Goal: Download file/media

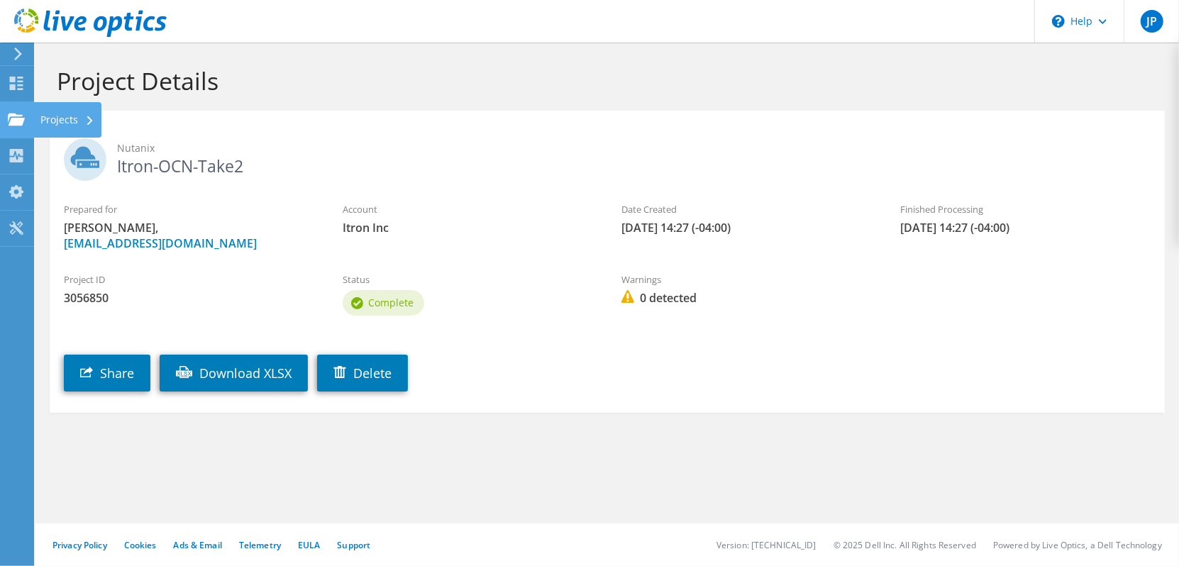
click at [74, 121] on div "Projects" at bounding box center [67, 119] width 68 height 35
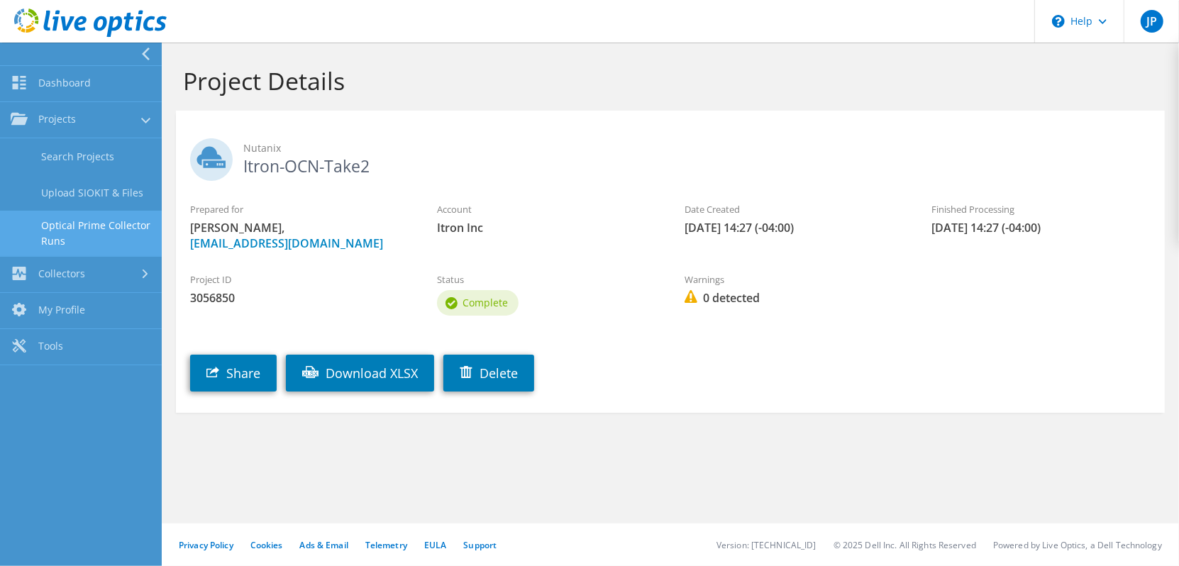
click at [106, 228] on link "Optical Prime Collector Runs" at bounding box center [81, 233] width 162 height 45
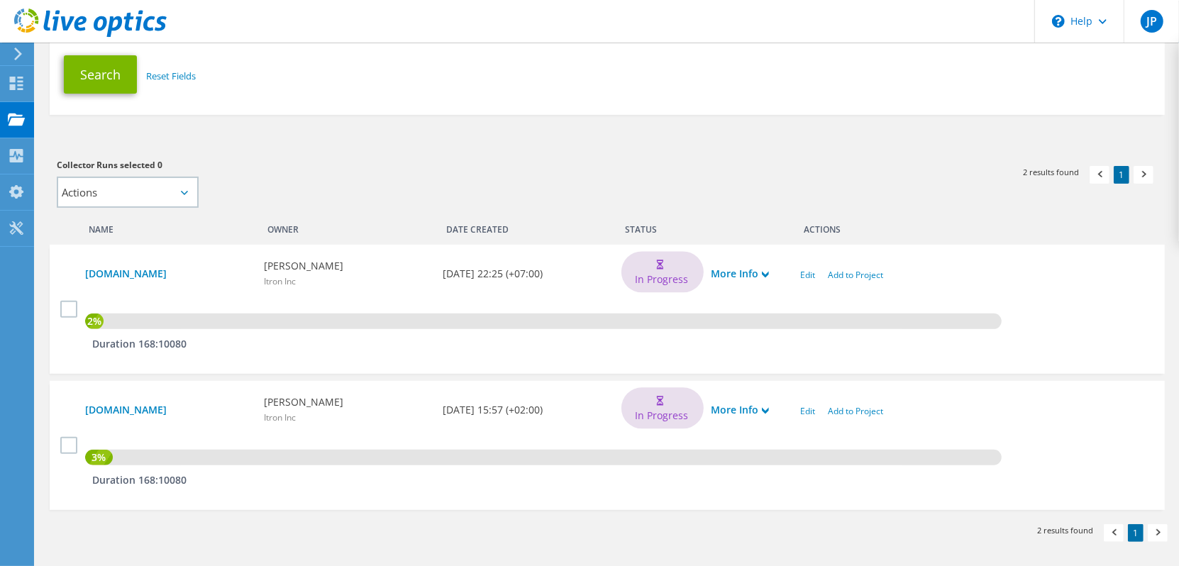
scroll to position [232, 0]
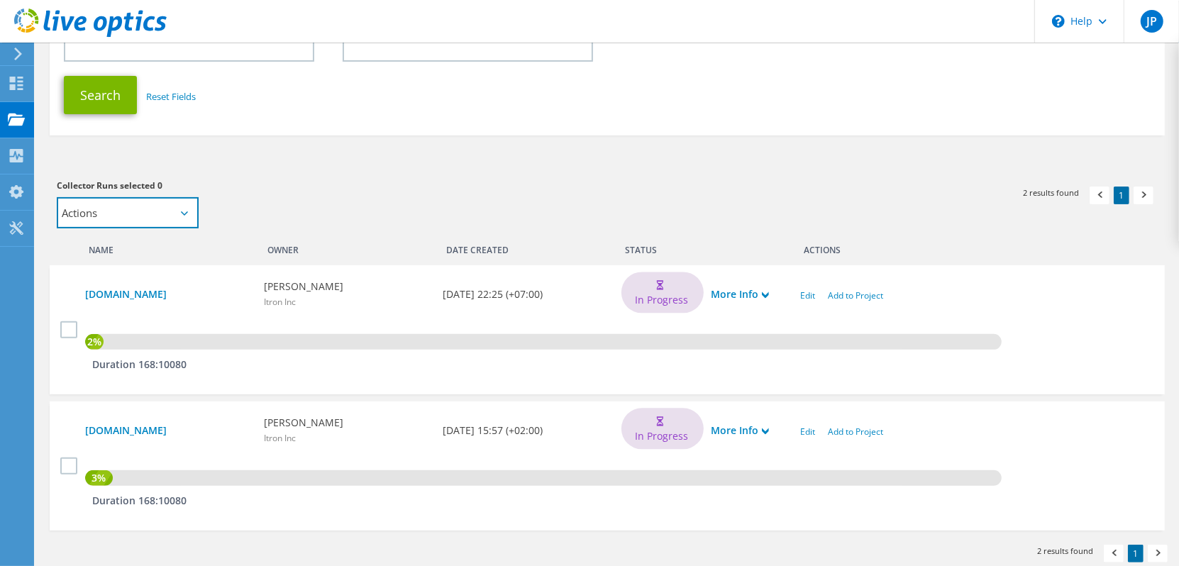
click at [184, 219] on select "Actions Add to new project Add to existing project" at bounding box center [128, 212] width 142 height 31
click at [329, 183] on h3 "Collector Runs selected 0" at bounding box center [325, 186] width 536 height 16
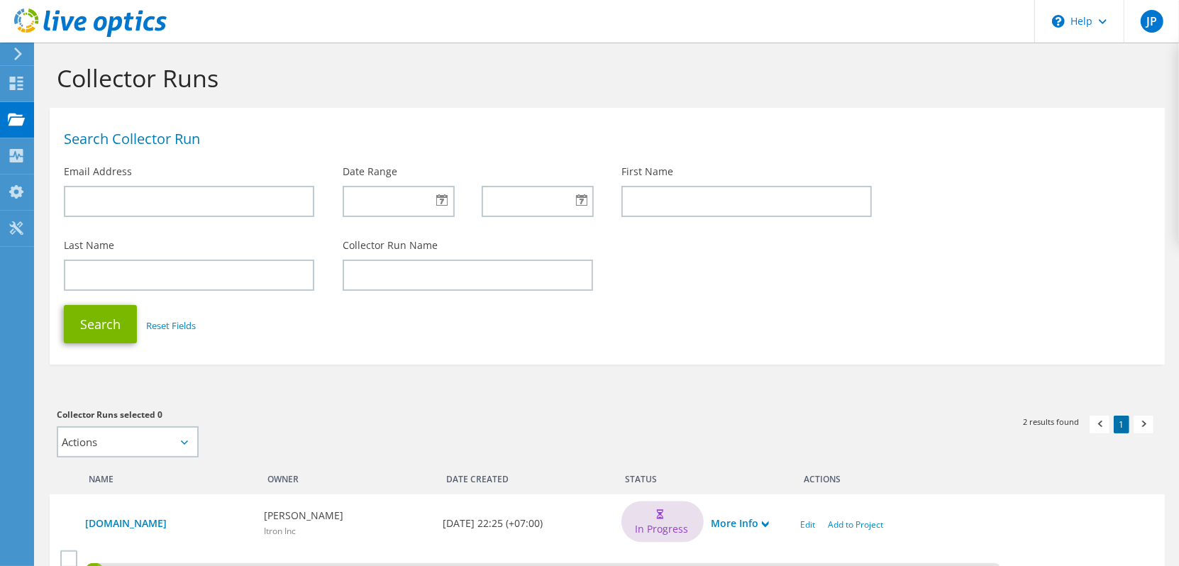
scroll to position [0, 0]
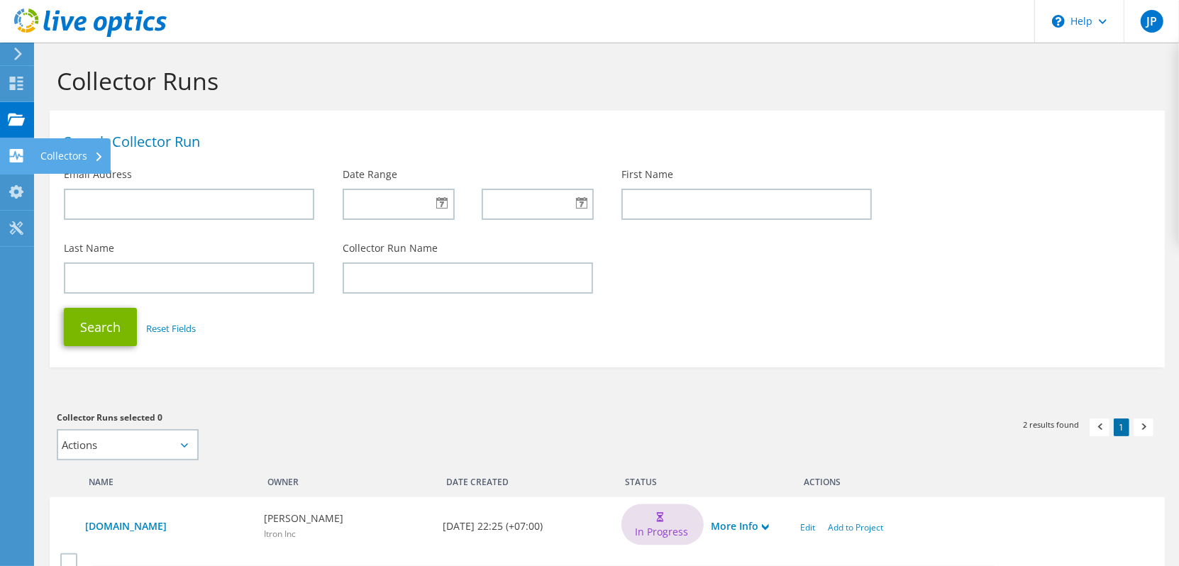
click at [17, 153] on use at bounding box center [16, 155] width 13 height 13
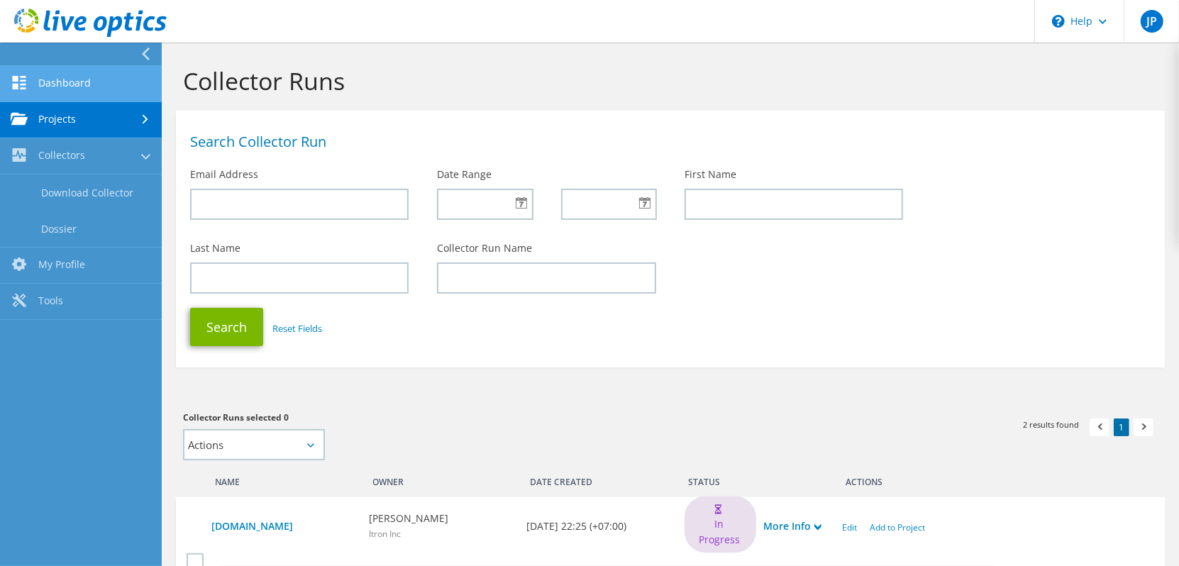
click at [57, 84] on link "Dashboard" at bounding box center [81, 84] width 162 height 36
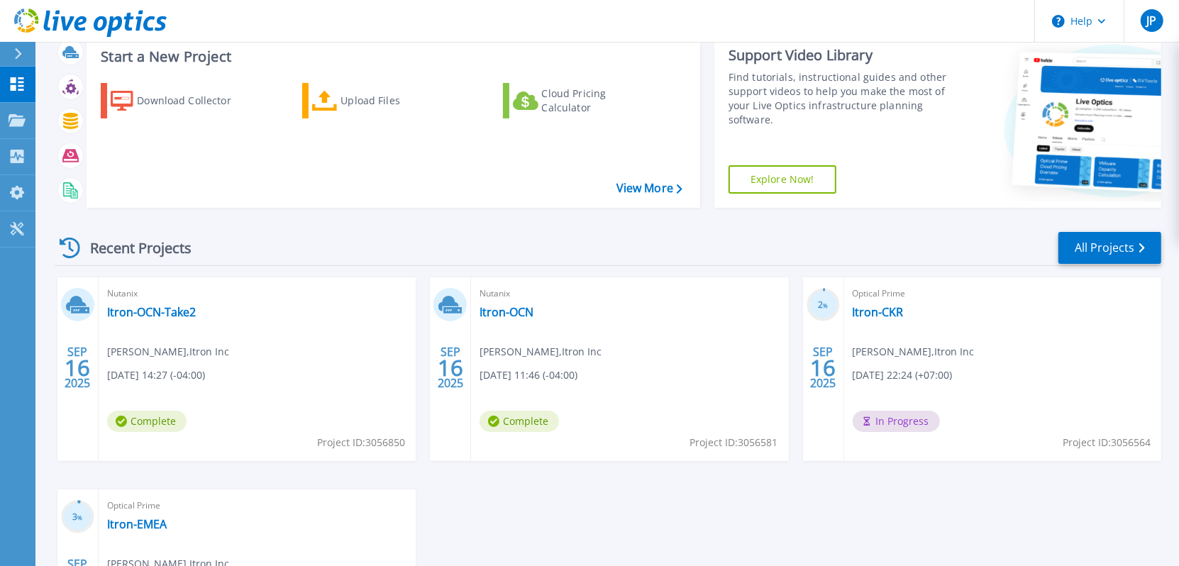
scroll to position [213, 0]
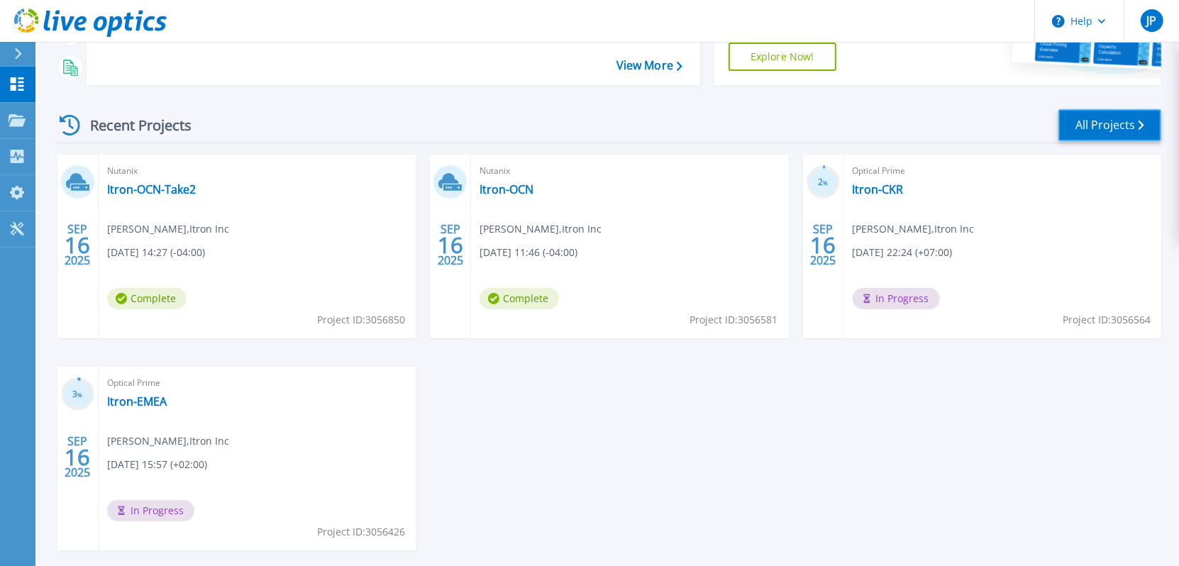
click at [1096, 128] on link "All Projects" at bounding box center [1109, 125] width 103 height 32
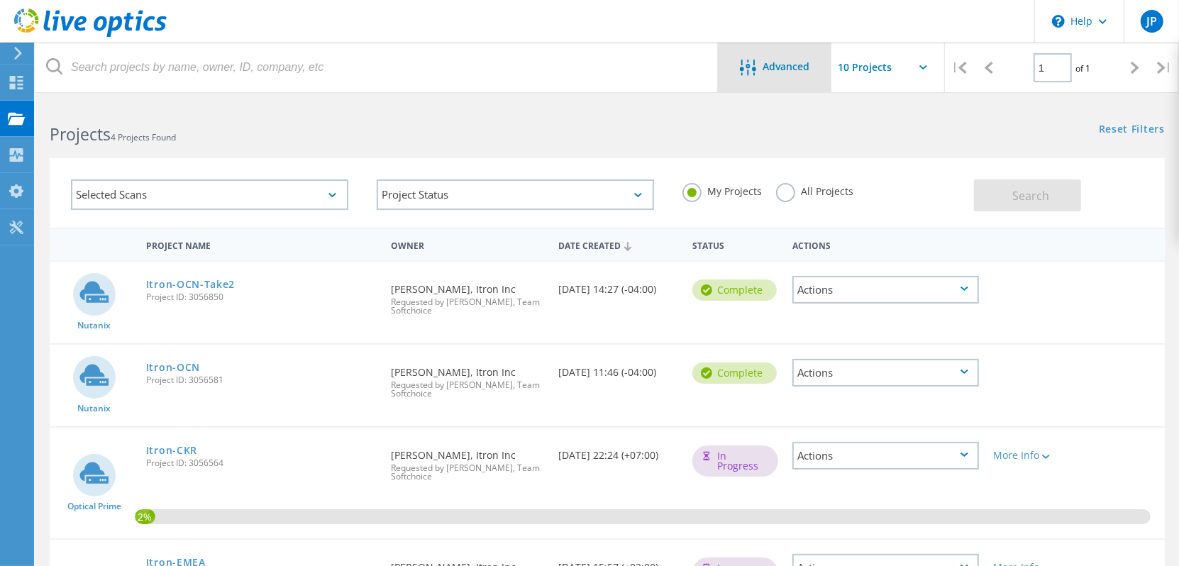
click at [769, 68] on span "Advanced" at bounding box center [786, 67] width 47 height 10
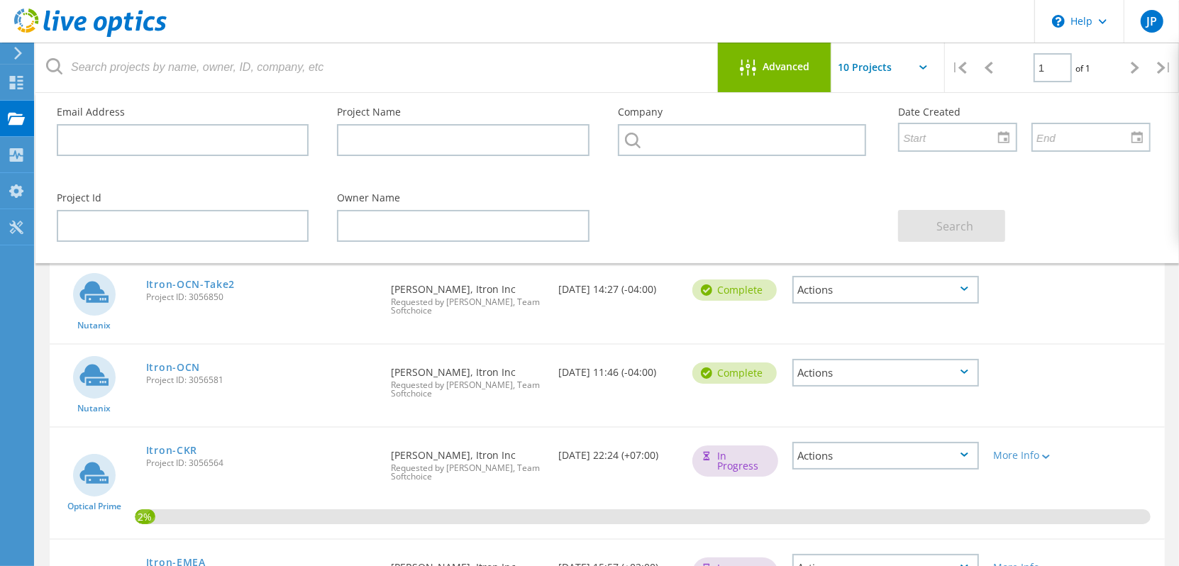
click at [769, 68] on span "Advanced" at bounding box center [786, 67] width 47 height 10
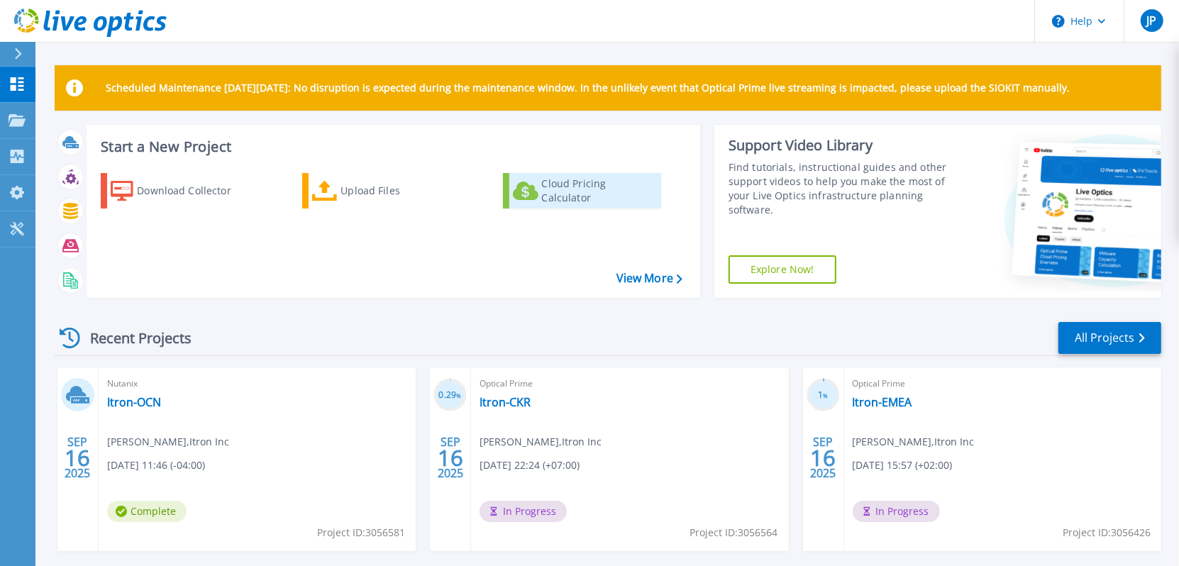
click at [573, 190] on div "Cloud Pricing Calculator" at bounding box center [599, 191] width 114 height 28
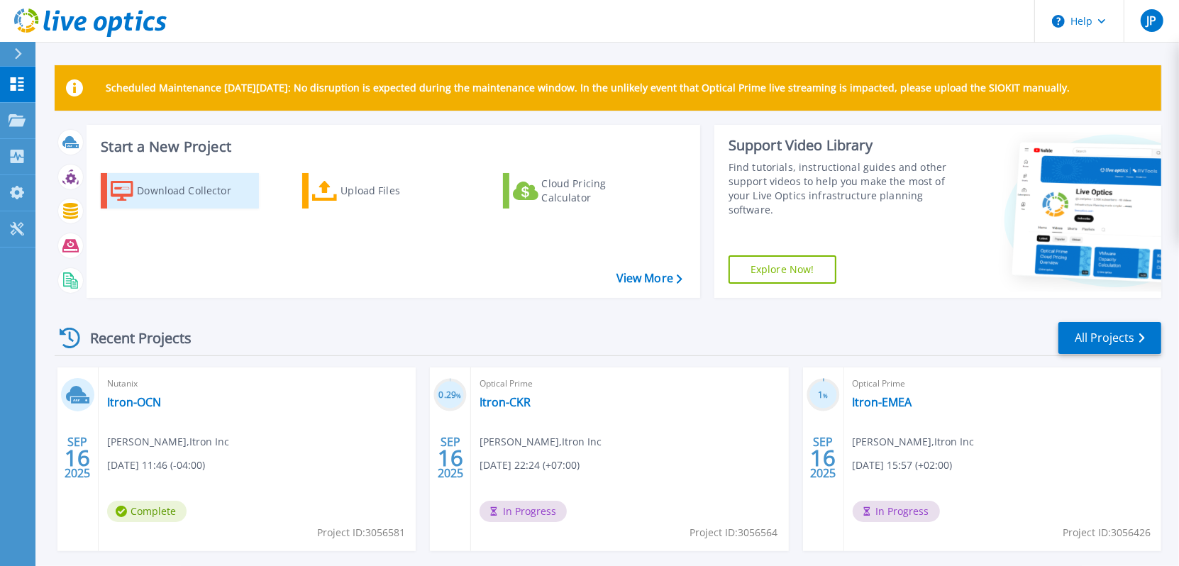
click at [192, 197] on div "Download Collector" at bounding box center [194, 191] width 114 height 28
